Goal: Transaction & Acquisition: Obtain resource

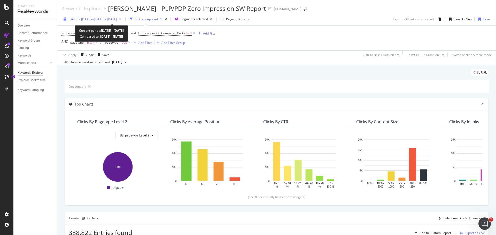
click at [91, 19] on span "[DATE] - [DATE]" at bounding box center [79, 19] width 23 height 4
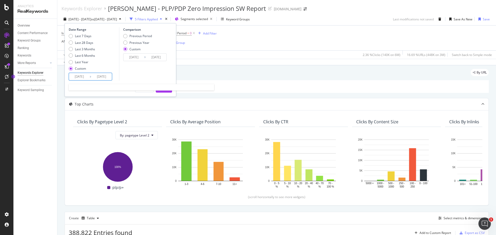
click at [94, 75] on input "[DATE]" at bounding box center [101, 76] width 21 height 7
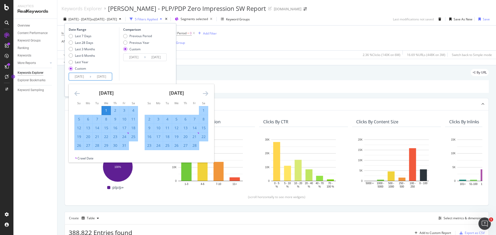
click at [123, 142] on div "31" at bounding box center [124, 145] width 9 height 5
type input "[DATE]"
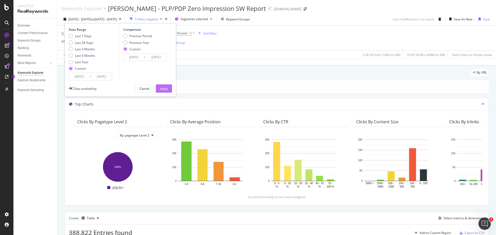
click at [166, 90] on div "Apply" at bounding box center [164, 88] width 8 height 4
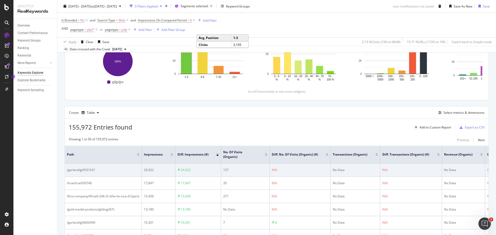
scroll to position [111, 0]
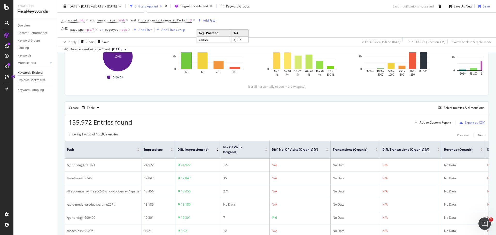
click at [330, 122] on div "Export as CSV" at bounding box center [474, 122] width 20 height 4
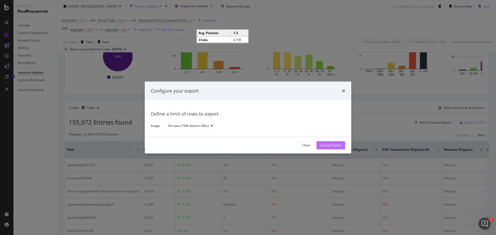
click at [330, 142] on div "Launch Export" at bounding box center [330, 145] width 20 height 4
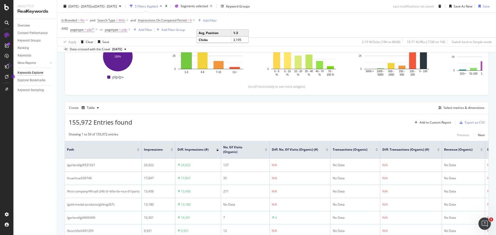
click at [161, 111] on div "Create Table Select metrics & dimensions" at bounding box center [277, 107] width 424 height 12
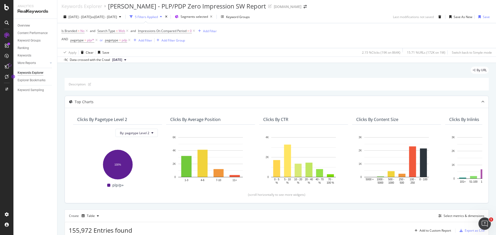
scroll to position [0, 0]
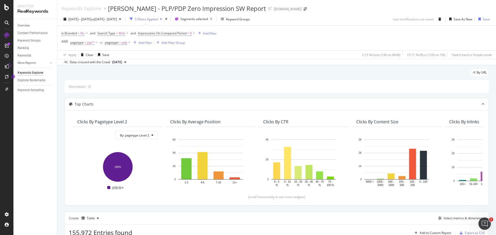
click at [233, 75] on div "By URL" at bounding box center [277, 74] width 424 height 11
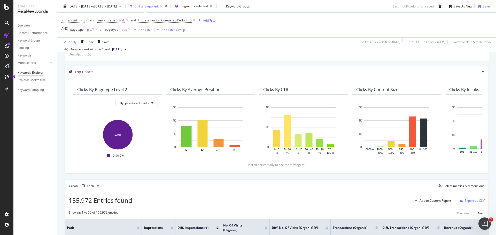
scroll to position [129, 0]
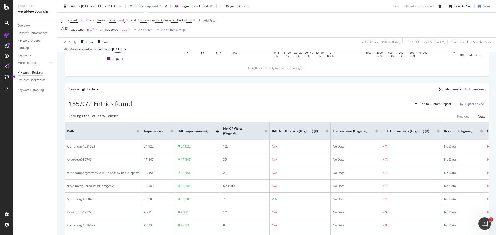
click at [330, 101] on div "155,972 Entries found Add to Custom Report Export as CSV" at bounding box center [276, 102] width 423 height 13
click at [330, 86] on div "Create Table Select metrics & dimensions" at bounding box center [277, 89] width 424 height 12
click at [245, 104] on div "155,972 Entries found Add to Custom Report Export as CSV" at bounding box center [276, 102] width 423 height 13
click at [250, 98] on div "155,972 Entries found Add to Custom Report Export as CSV" at bounding box center [276, 102] width 423 height 13
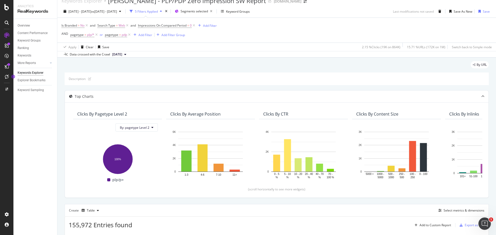
scroll to position [0, 0]
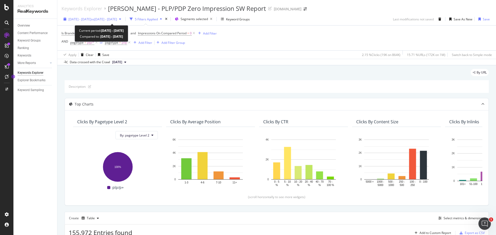
click at [84, 19] on span "[DATE] - [DATE]" at bounding box center [79, 19] width 23 height 4
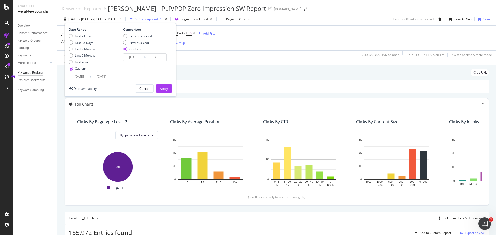
click at [82, 76] on input "[DATE]" at bounding box center [79, 76] width 21 height 7
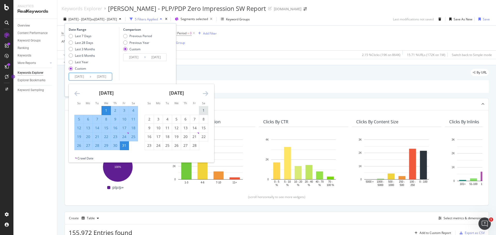
click at [203, 110] on div "1" at bounding box center [203, 110] width 9 height 5
type input "[DATE]"
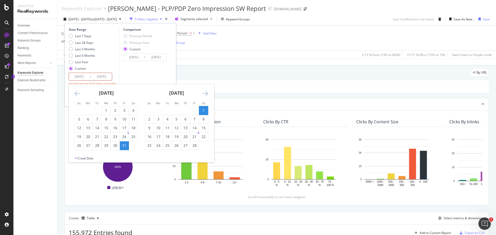
click at [92, 78] on input "[DATE]" at bounding box center [101, 76] width 21 height 7
click at [194, 142] on div "28" at bounding box center [194, 145] width 9 height 5
type input "[DATE]"
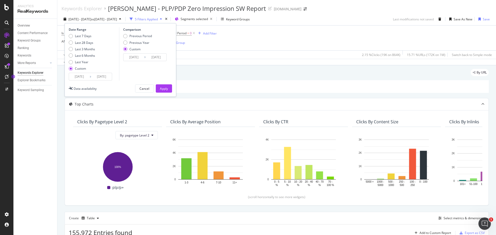
click at [152, 71] on div "Comparison Previous Period Previous Year Custom [DATE] Navigate forward to inte…" at bounding box center [143, 53] width 49 height 53
click at [162, 86] on div "Apply" at bounding box center [164, 88] width 8 height 4
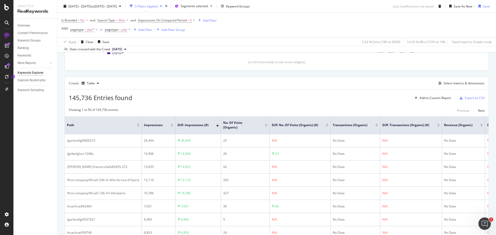
scroll to position [162, 0]
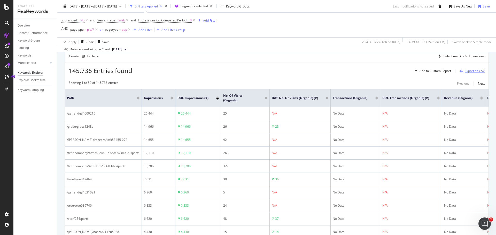
click at [330, 71] on div "Export as CSV" at bounding box center [474, 71] width 20 height 4
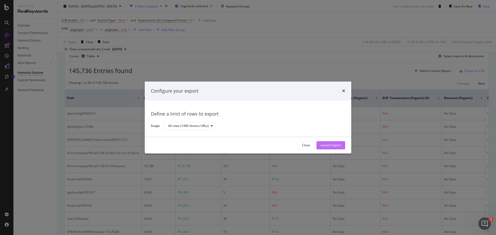
click at [330, 142] on div "Launch Export" at bounding box center [330, 145] width 20 height 4
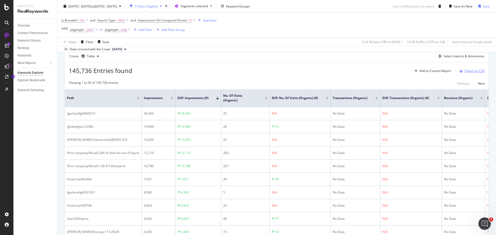
click at [330, 70] on div "Export as CSV" at bounding box center [474, 71] width 20 height 4
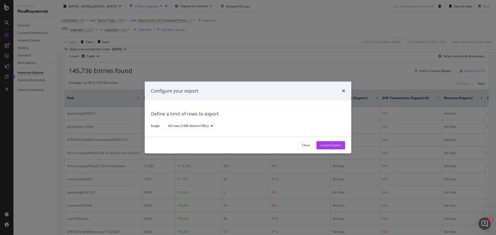
drag, startPoint x: 367, startPoint y: 59, endPoint x: 372, endPoint y: 56, distance: 6.0
click at [330, 58] on div "Configure your export Define a limit of rows to export Scope All rows (146K dis…" at bounding box center [248, 117] width 496 height 235
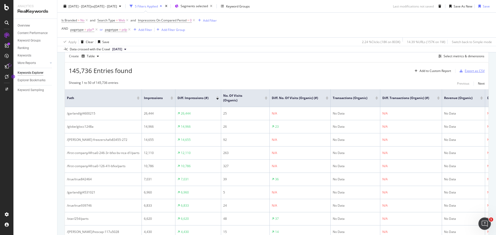
click at [330, 72] on div "Export as CSV" at bounding box center [474, 71] width 20 height 4
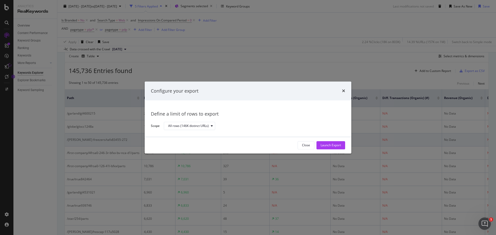
click at [304, 142] on div "Close" at bounding box center [306, 145] width 8 height 4
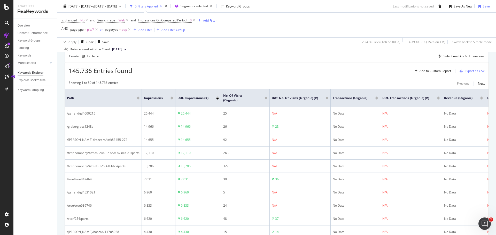
click at [300, 53] on div "Create Table Select metrics & dimensions" at bounding box center [277, 56] width 424 height 12
click at [330, 69] on div "Export as CSV" at bounding box center [474, 71] width 20 height 4
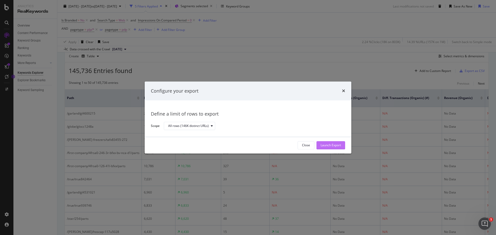
click at [330, 142] on div "Launch Export" at bounding box center [330, 145] width 20 height 4
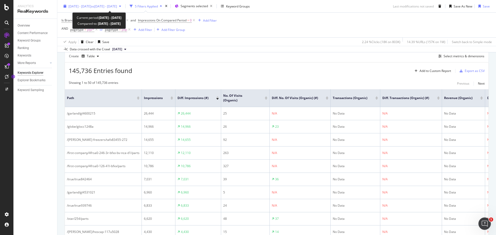
click at [91, 6] on span "[DATE] - [DATE]" at bounding box center [79, 6] width 23 height 4
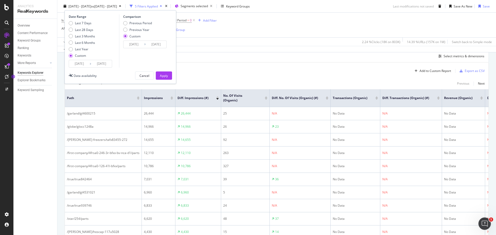
click at [78, 64] on input "[DATE]" at bounding box center [79, 63] width 21 height 7
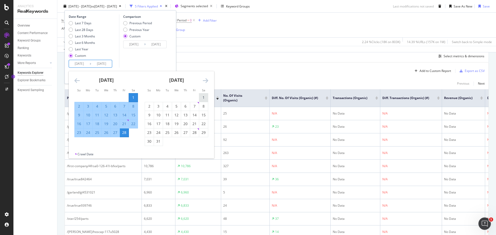
click at [203, 97] on div "1" at bounding box center [203, 97] width 9 height 5
type input "[DATE]"
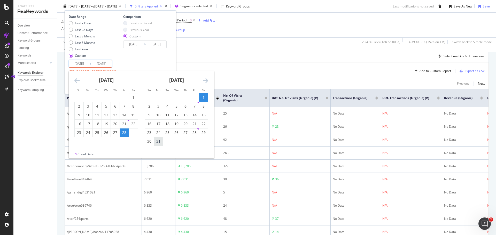
click at [159, 142] on div "31" at bounding box center [158, 141] width 9 height 5
type input "[DATE]"
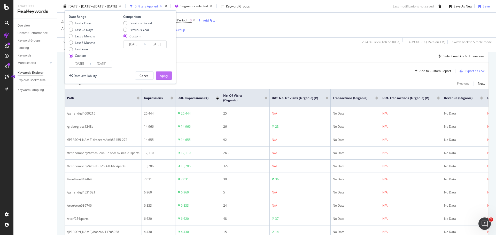
click at [162, 75] on div "Apply" at bounding box center [164, 75] width 8 height 4
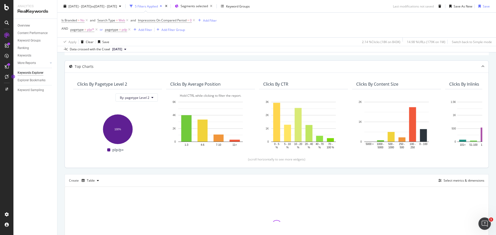
scroll to position [85, 0]
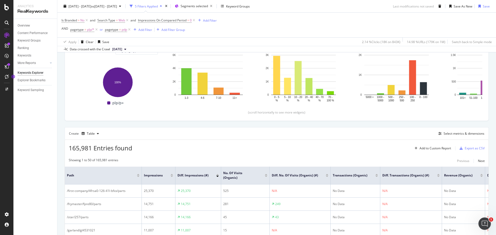
click at [215, 142] on div "165,981 Entries found Add to Custom Report Export as CSV" at bounding box center [276, 146] width 423 height 13
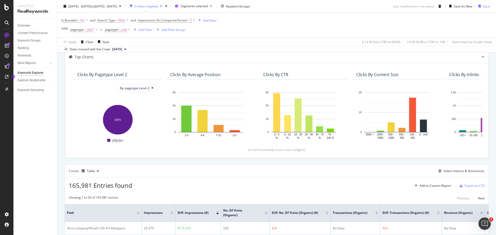
scroll to position [0, 0]
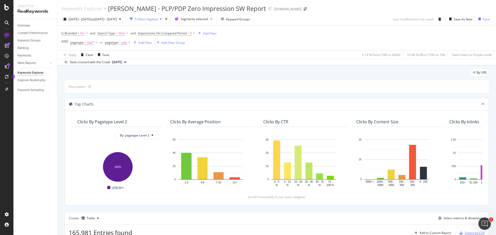
click at [330, 142] on div "Export as CSV" at bounding box center [474, 233] width 20 height 4
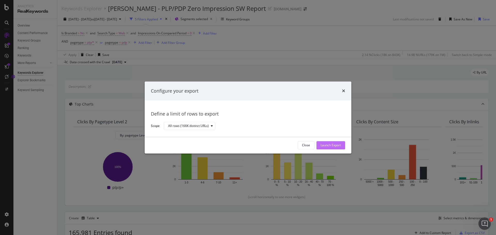
click at [330, 142] on div "Launch Export" at bounding box center [330, 145] width 20 height 4
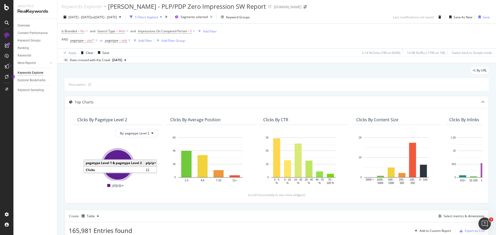
click at [257, 68] on div "By URL" at bounding box center [277, 72] width 424 height 11
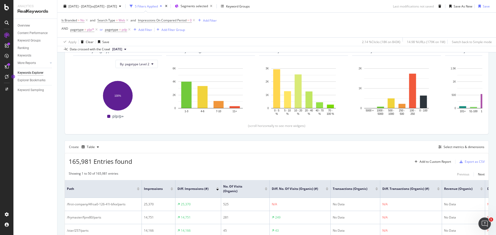
scroll to position [77, 0]
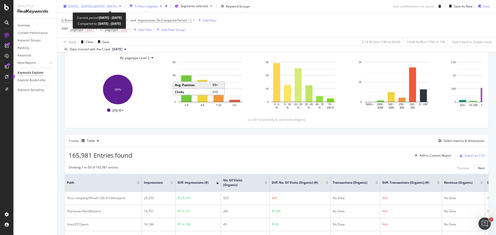
click at [91, 7] on span "[DATE] - [DATE]" at bounding box center [79, 6] width 23 height 4
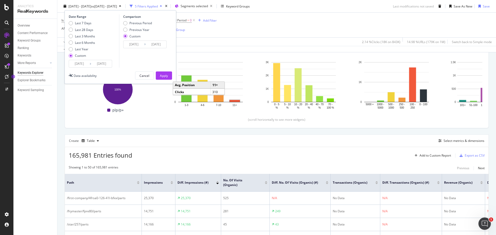
click at [74, 65] on input "[DATE]" at bounding box center [79, 63] width 21 height 7
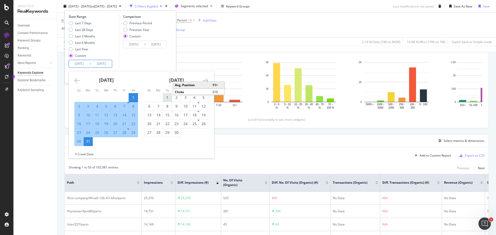
click at [169, 98] on div "1" at bounding box center [167, 97] width 9 height 5
type input "[DATE]"
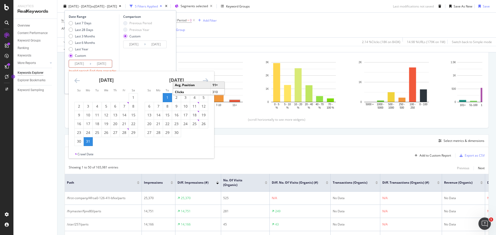
click at [178, 133] on div "30" at bounding box center [176, 132] width 9 height 5
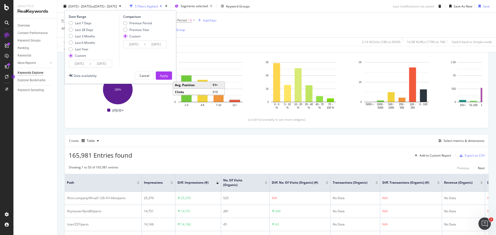
type input "[DATE]"
click at [163, 75] on div "Apply" at bounding box center [164, 75] width 8 height 4
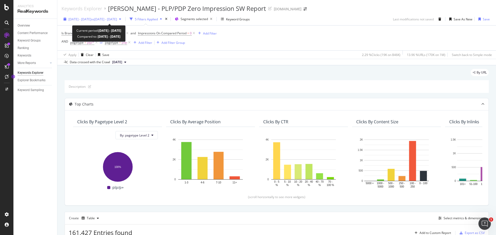
click at [120, 16] on div "[DATE] - [DATE] vs [DATE] - [DATE]" at bounding box center [92, 19] width 62 height 8
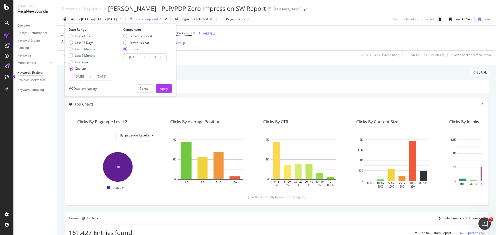
click at [80, 76] on input "[DATE]" at bounding box center [79, 76] width 21 height 7
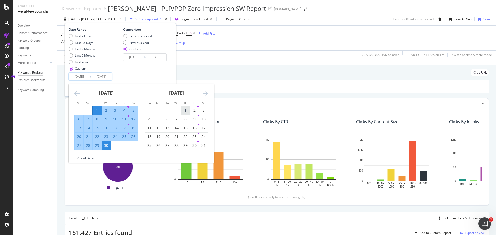
click at [189, 110] on div "1" at bounding box center [185, 110] width 9 height 5
type input "[DATE]"
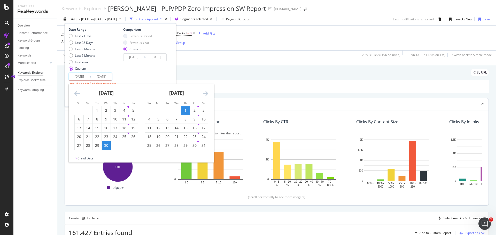
click at [203, 142] on div "31" at bounding box center [203, 145] width 9 height 5
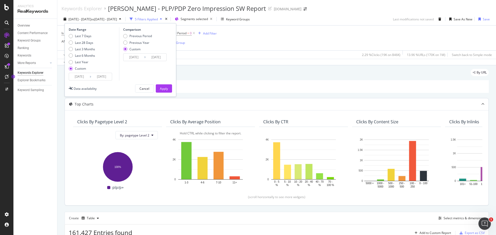
type input "[DATE]"
click at [163, 87] on div "Apply" at bounding box center [164, 88] width 8 height 4
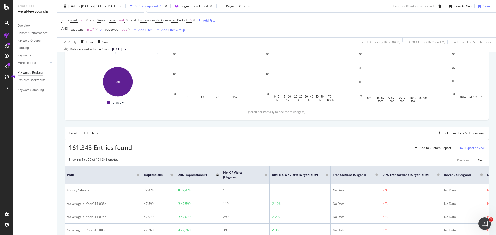
scroll to position [85, 0]
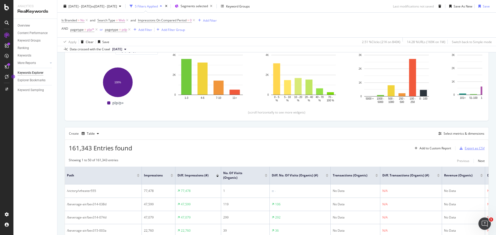
click at [330, 142] on div "Export as CSV" at bounding box center [474, 148] width 20 height 4
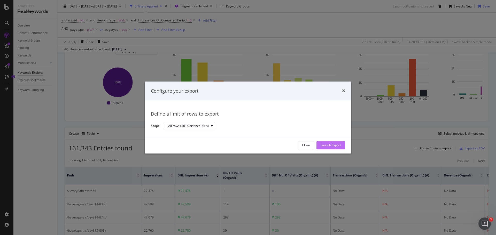
click at [330, 142] on div "Launch Export" at bounding box center [330, 145] width 20 height 4
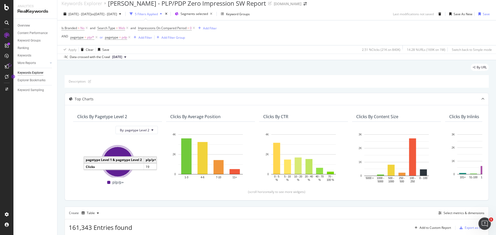
scroll to position [0, 0]
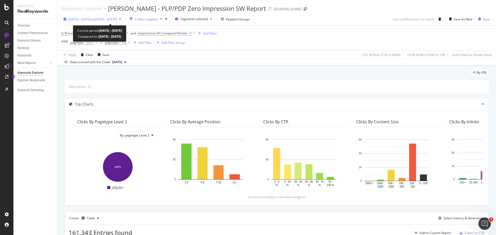
click at [117, 19] on span "vs [DATE] - [DATE]" at bounding box center [104, 19] width 26 height 4
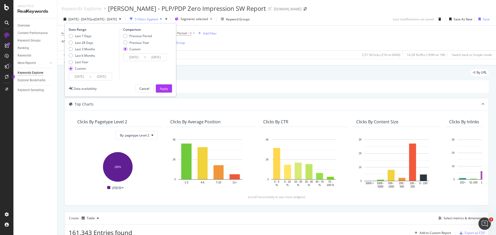
click at [81, 75] on input "[DATE]" at bounding box center [79, 76] width 21 height 7
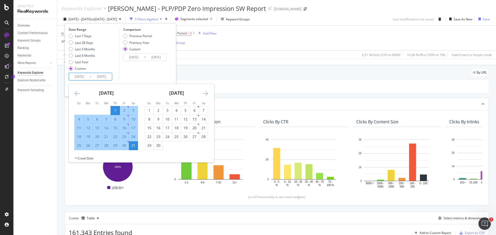
click at [77, 92] on icon "Move backward to switch to the previous month." at bounding box center [76, 93] width 5 height 6
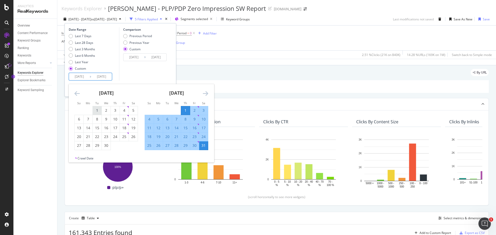
click at [99, 110] on div "1" at bounding box center [97, 110] width 9 height 5
type input "[DATE]"
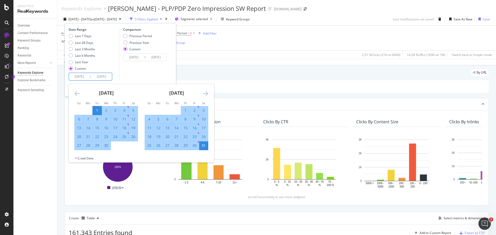
click at [106, 142] on div "30" at bounding box center [106, 145] width 9 height 5
type input "[DATE]"
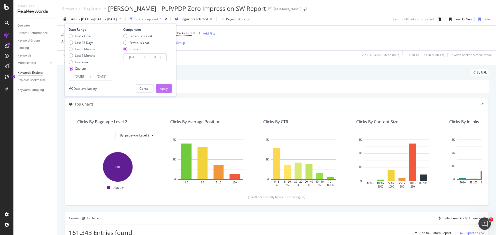
click at [162, 88] on div "Apply" at bounding box center [164, 88] width 8 height 4
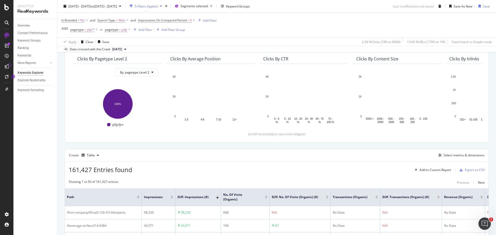
scroll to position [52, 0]
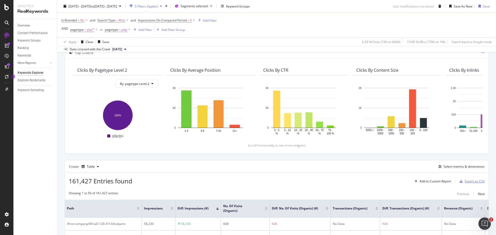
click at [330, 142] on div "Export as CSV" at bounding box center [474, 181] width 20 height 4
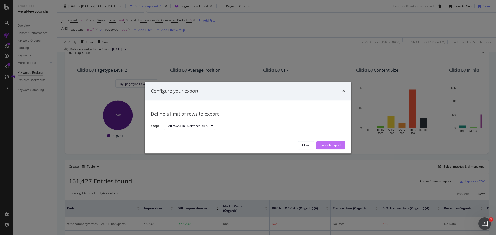
click at [330, 142] on div "Launch Export" at bounding box center [330, 145] width 20 height 8
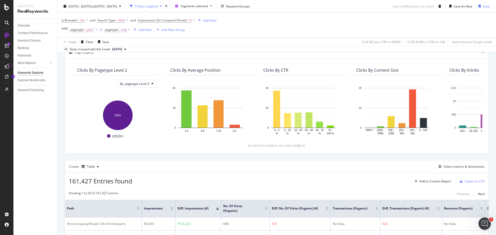
click at [330, 142] on div "161,427 Entries found Add to Custom Report Export as CSV" at bounding box center [276, 179] width 423 height 13
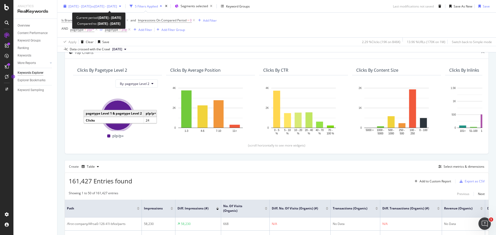
click at [82, 4] on span "[DATE] - [DATE]" at bounding box center [79, 6] width 23 height 4
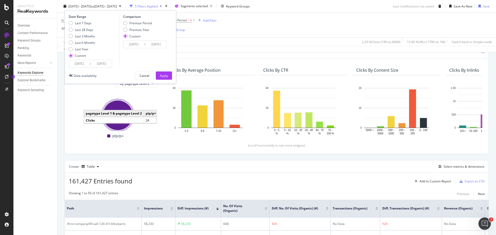
click at [82, 65] on input "[DATE]" at bounding box center [79, 63] width 21 height 7
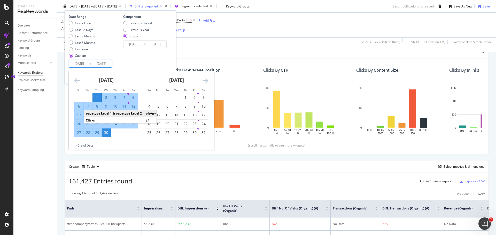
click at [206, 78] on icon "Move forward to switch to the next month." at bounding box center [205, 80] width 5 height 6
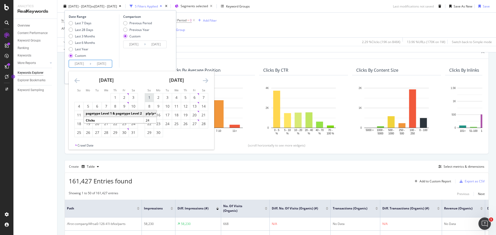
click at [151, 96] on div "1" at bounding box center [149, 97] width 9 height 5
type input "[DATE]"
click at [160, 133] on div "30" at bounding box center [158, 132] width 9 height 5
type input "[DATE]"
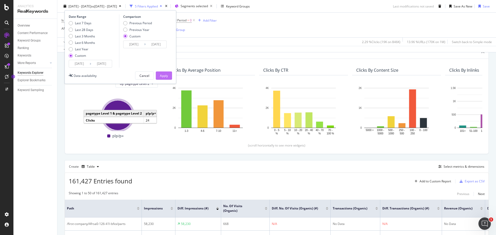
click at [169, 74] on button "Apply" at bounding box center [164, 76] width 16 height 8
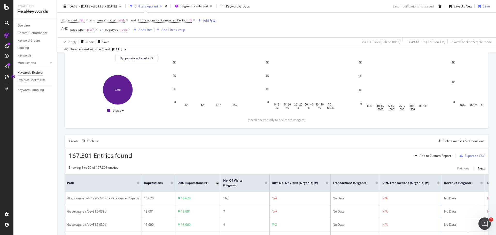
scroll to position [77, 0]
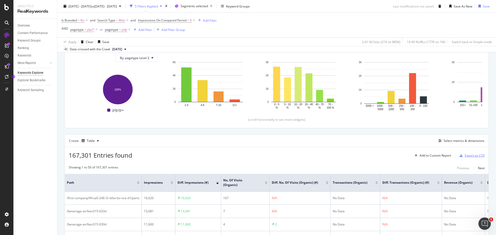
click at [330, 142] on div "Export as CSV" at bounding box center [474, 155] width 20 height 4
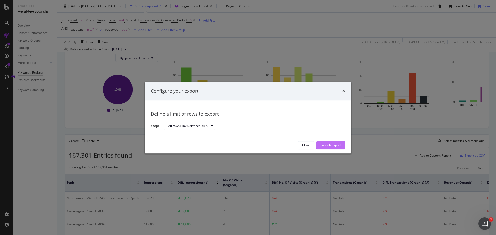
click at [330, 142] on div "Launch Export" at bounding box center [330, 145] width 20 height 4
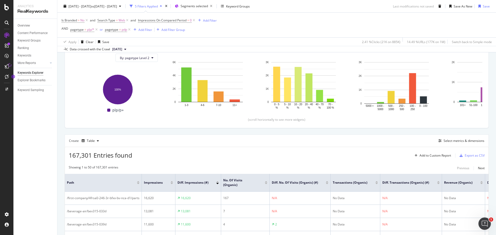
click at [240, 142] on div "167,301 Entries found Add to Custom Report Export as CSV" at bounding box center [276, 153] width 423 height 13
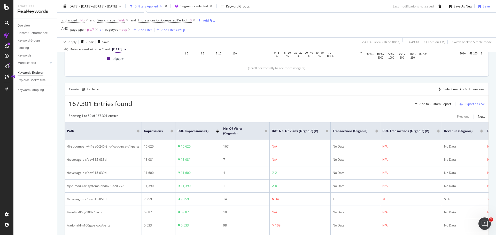
scroll to position [181, 0]
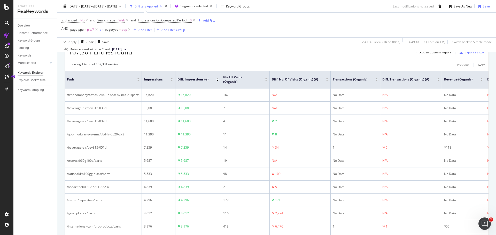
click at [321, 40] on div "Apply Clear Save 2.41 % Clicks ( 21K on 885K ) 14.49 % URLs ( 177K on 1M ) Swit…" at bounding box center [276, 41] width 438 height 9
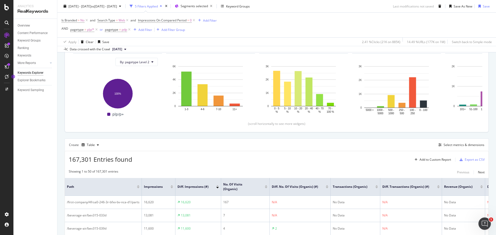
scroll to position [0, 0]
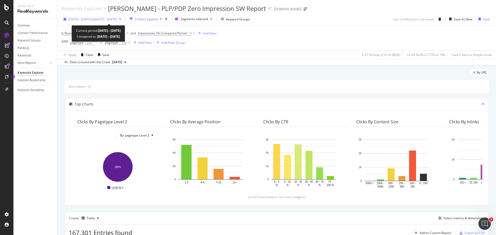
click at [91, 20] on span "[DATE] - [DATE]" at bounding box center [79, 19] width 23 height 4
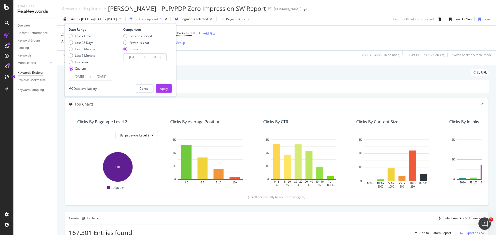
click at [81, 78] on input "[DATE]" at bounding box center [79, 76] width 21 height 7
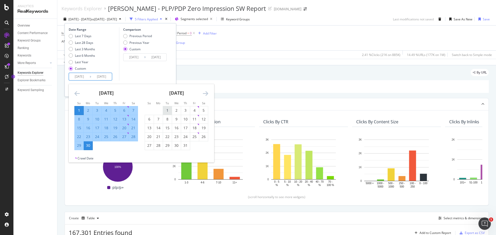
click at [168, 109] on div "1" at bounding box center [167, 110] width 9 height 5
type input "[DATE]"
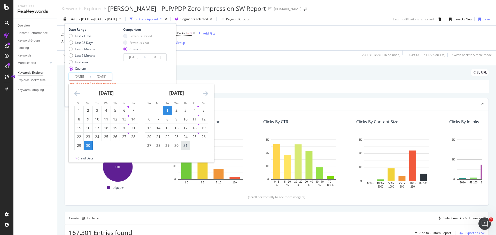
click at [184, 142] on div "31" at bounding box center [185, 145] width 9 height 5
type input "[DATE]"
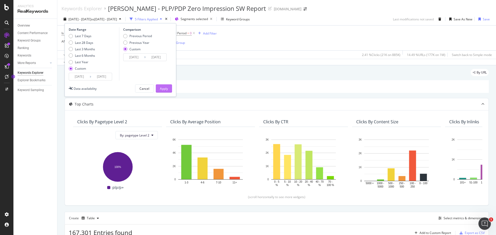
click at [166, 90] on div "Apply" at bounding box center [164, 88] width 8 height 4
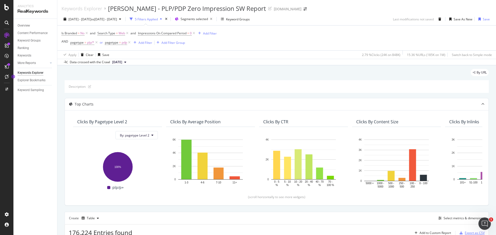
click at [330, 142] on div "Export as CSV" at bounding box center [474, 233] width 20 height 4
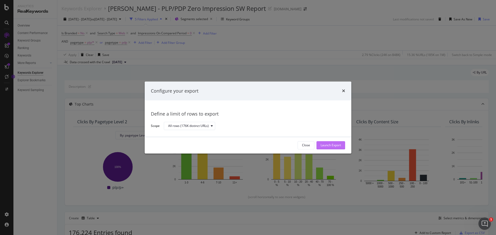
click at [330, 142] on div "Launch Export" at bounding box center [330, 145] width 20 height 4
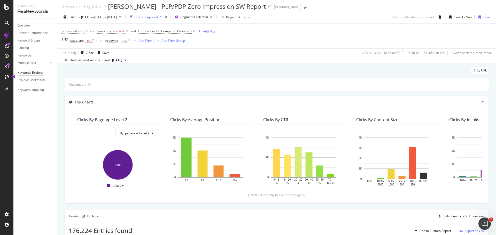
scroll to position [2, 0]
